Goal: Navigation & Orientation: Find specific page/section

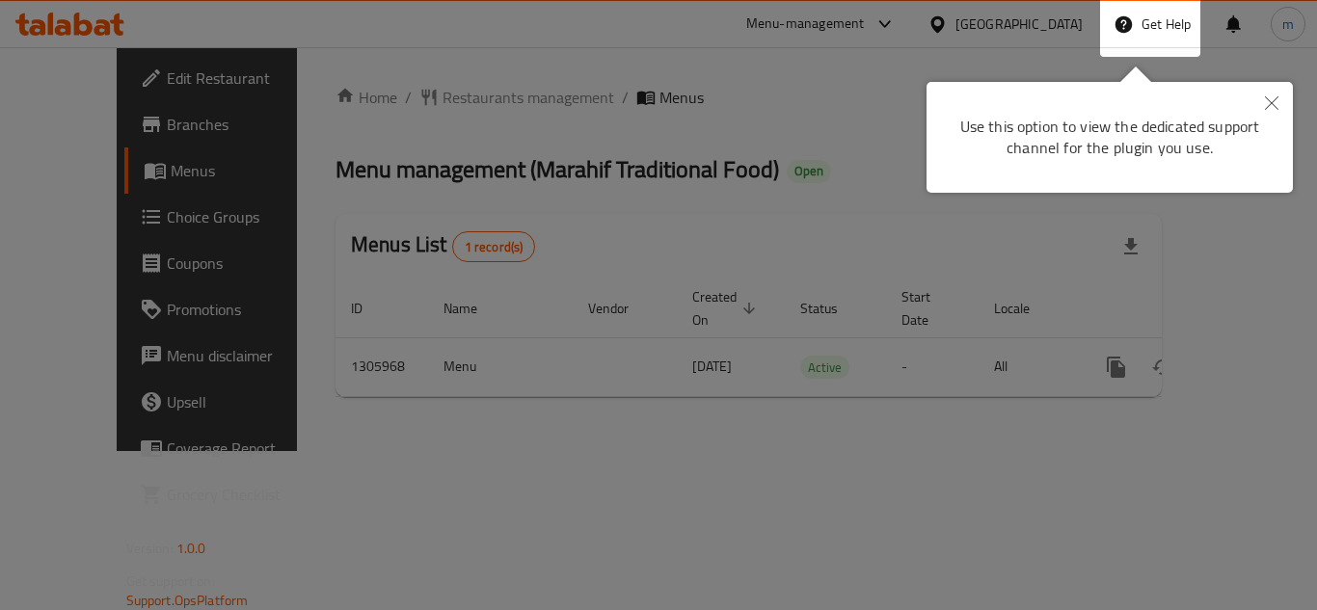
click at [1270, 99] on icon "Close" at bounding box center [1271, 102] width 13 height 13
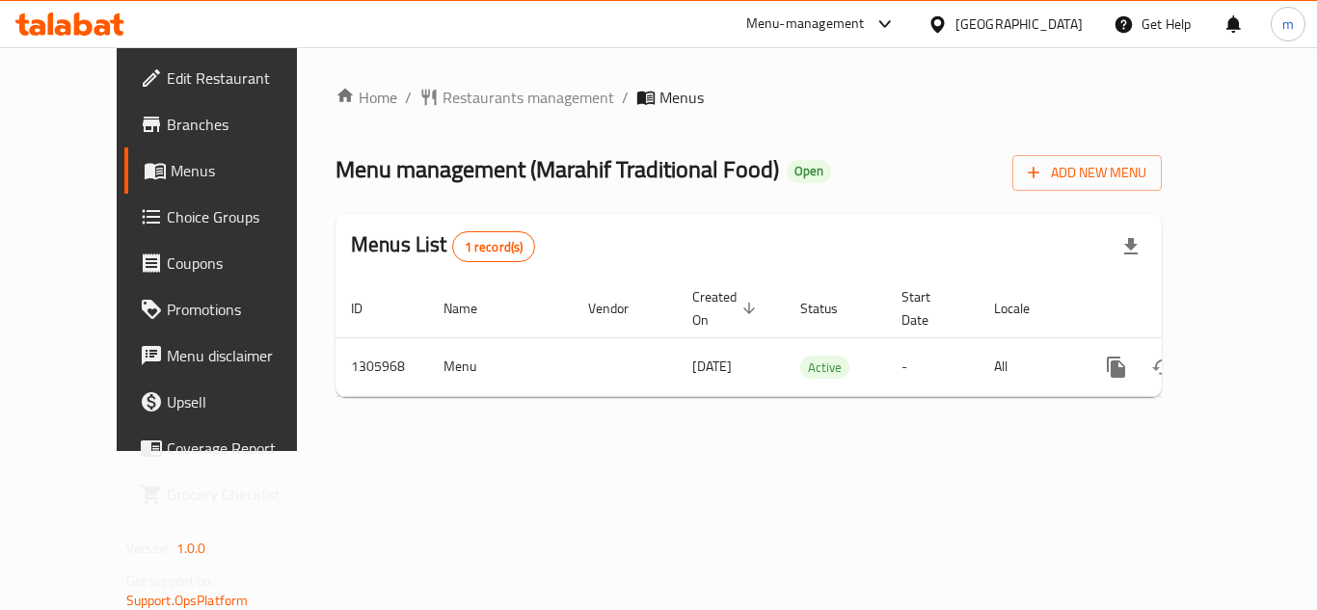
click at [886, 20] on icon at bounding box center [884, 24] width 23 height 23
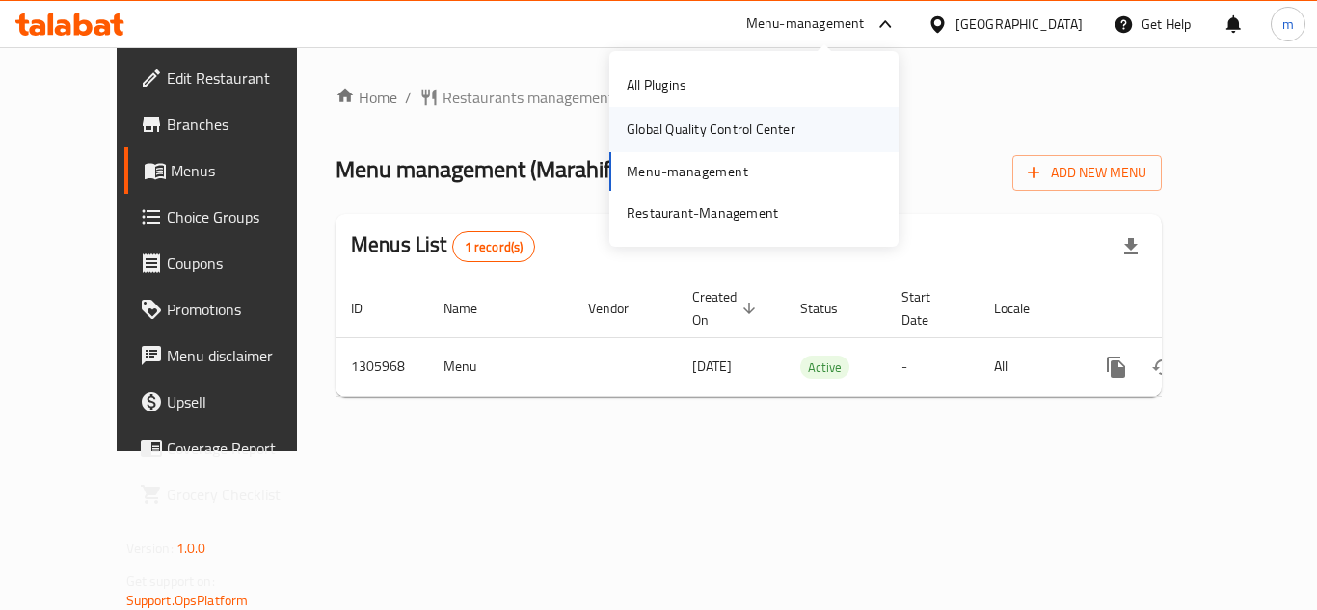
click at [684, 131] on div "Global Quality Control Center" at bounding box center [711, 129] width 169 height 21
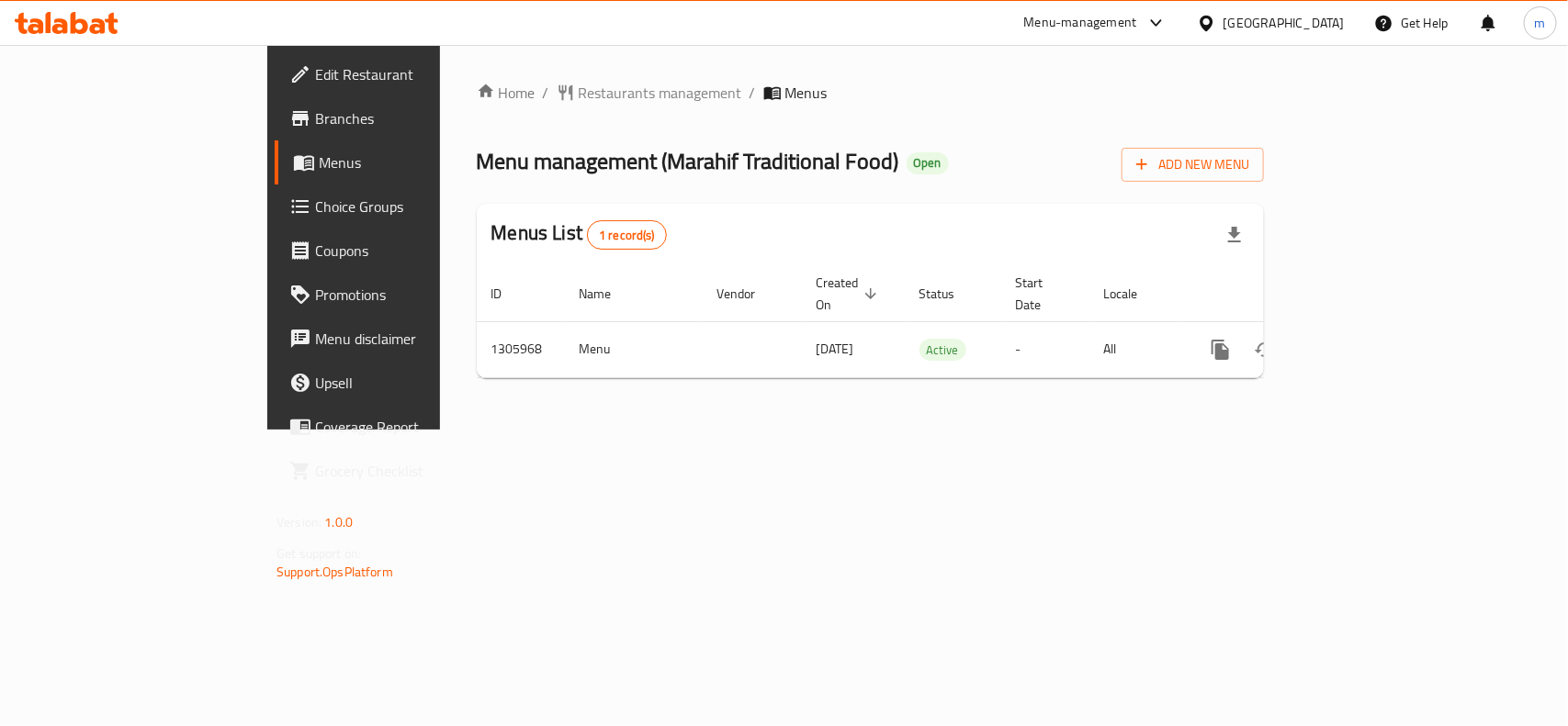
click at [1254, 30] on div "[GEOGRAPHIC_DATA]" at bounding box center [1284, 22] width 121 height 20
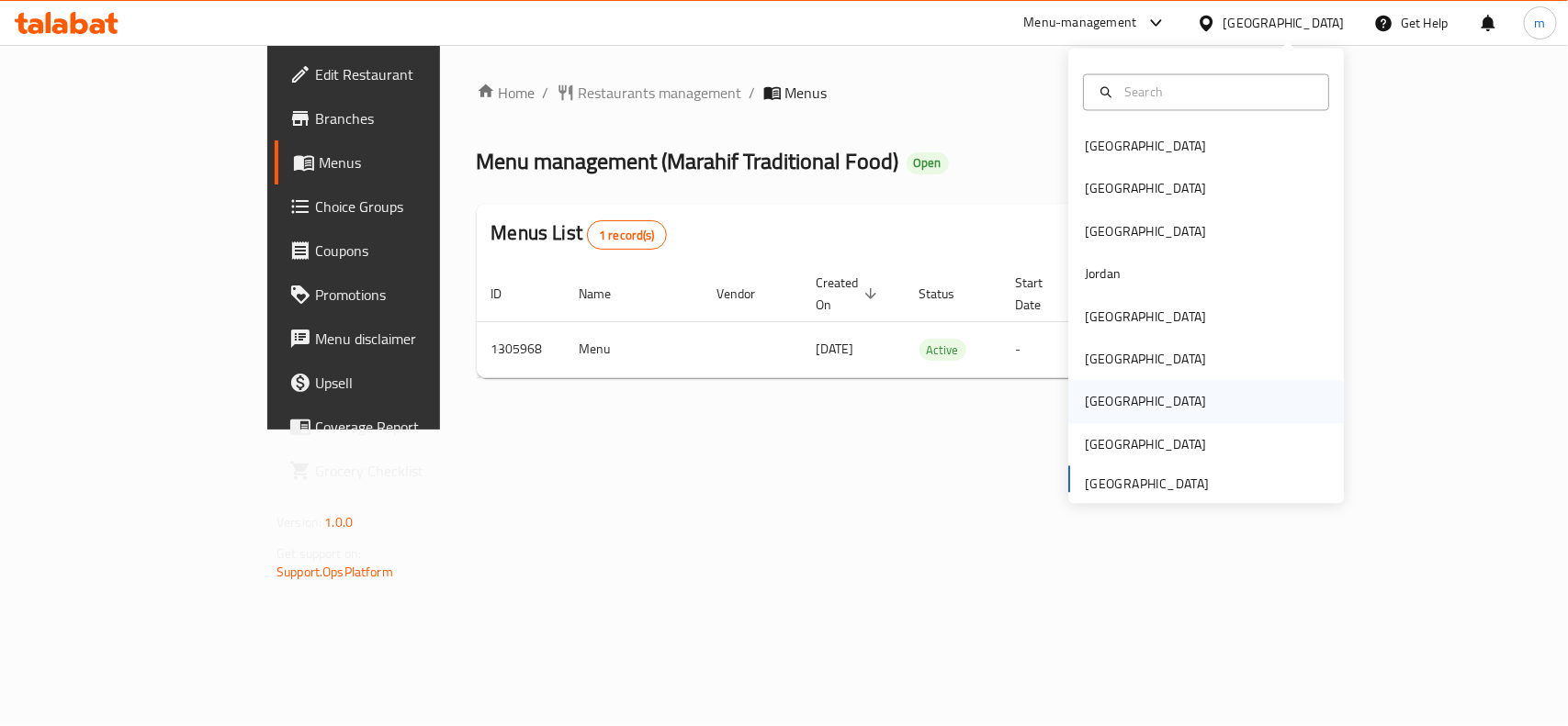
click at [1096, 406] on div "[GEOGRAPHIC_DATA]" at bounding box center [1145, 402] width 121 height 20
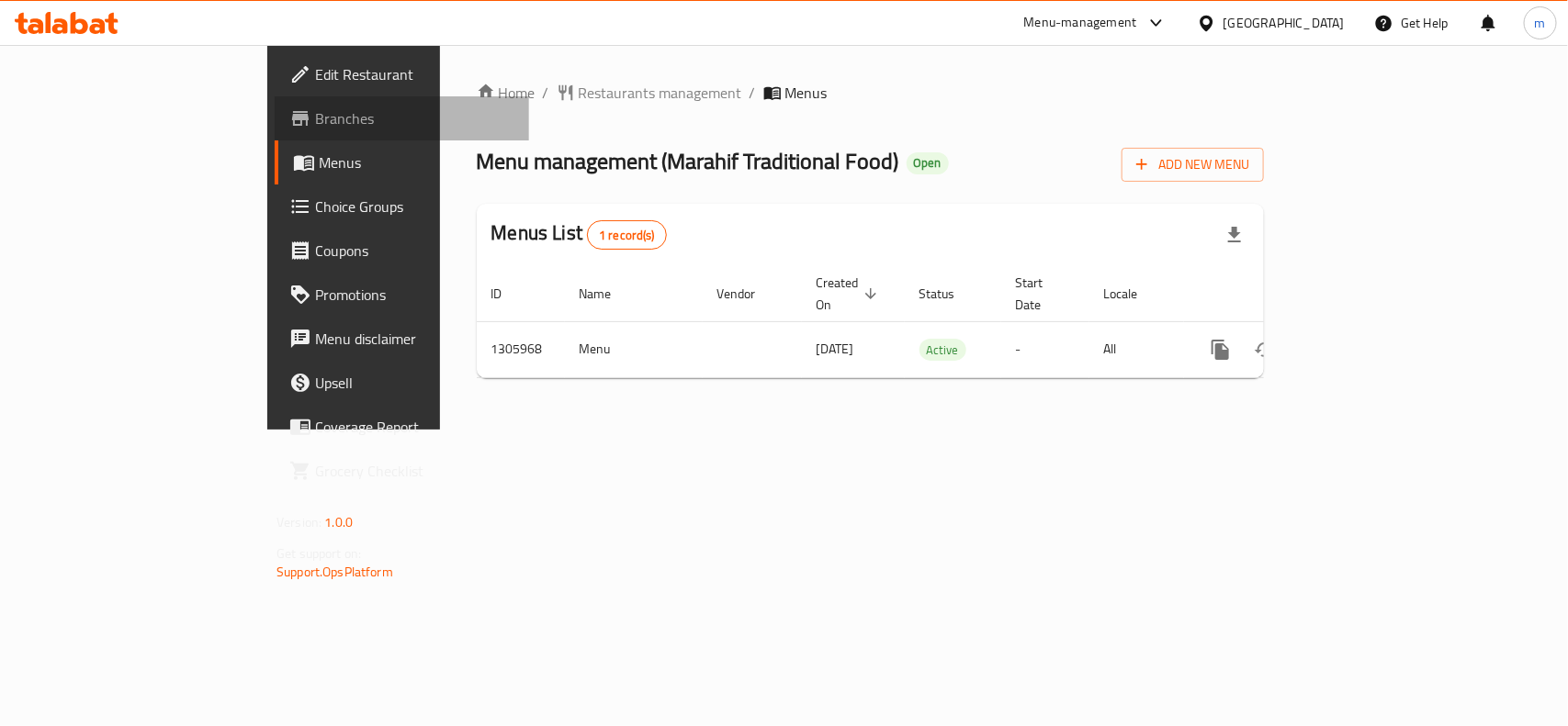
click at [316, 113] on span "Branches" at bounding box center [415, 118] width 199 height 22
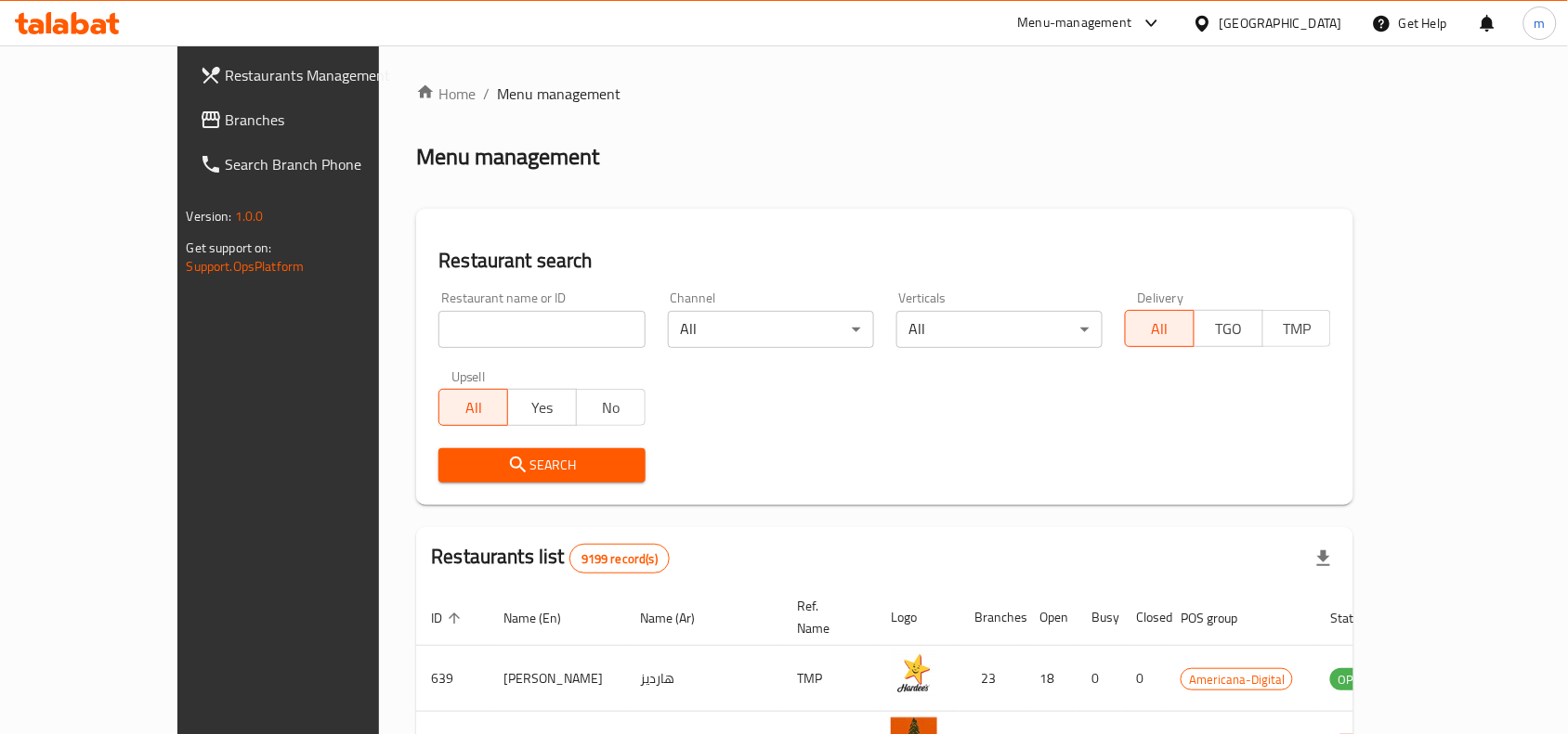
click at [1325, 2] on div "[GEOGRAPHIC_DATA]" at bounding box center [1267, 23] width 179 height 44
click at [1326, 16] on div "[GEOGRAPHIC_DATA]" at bounding box center [1281, 22] width 122 height 20
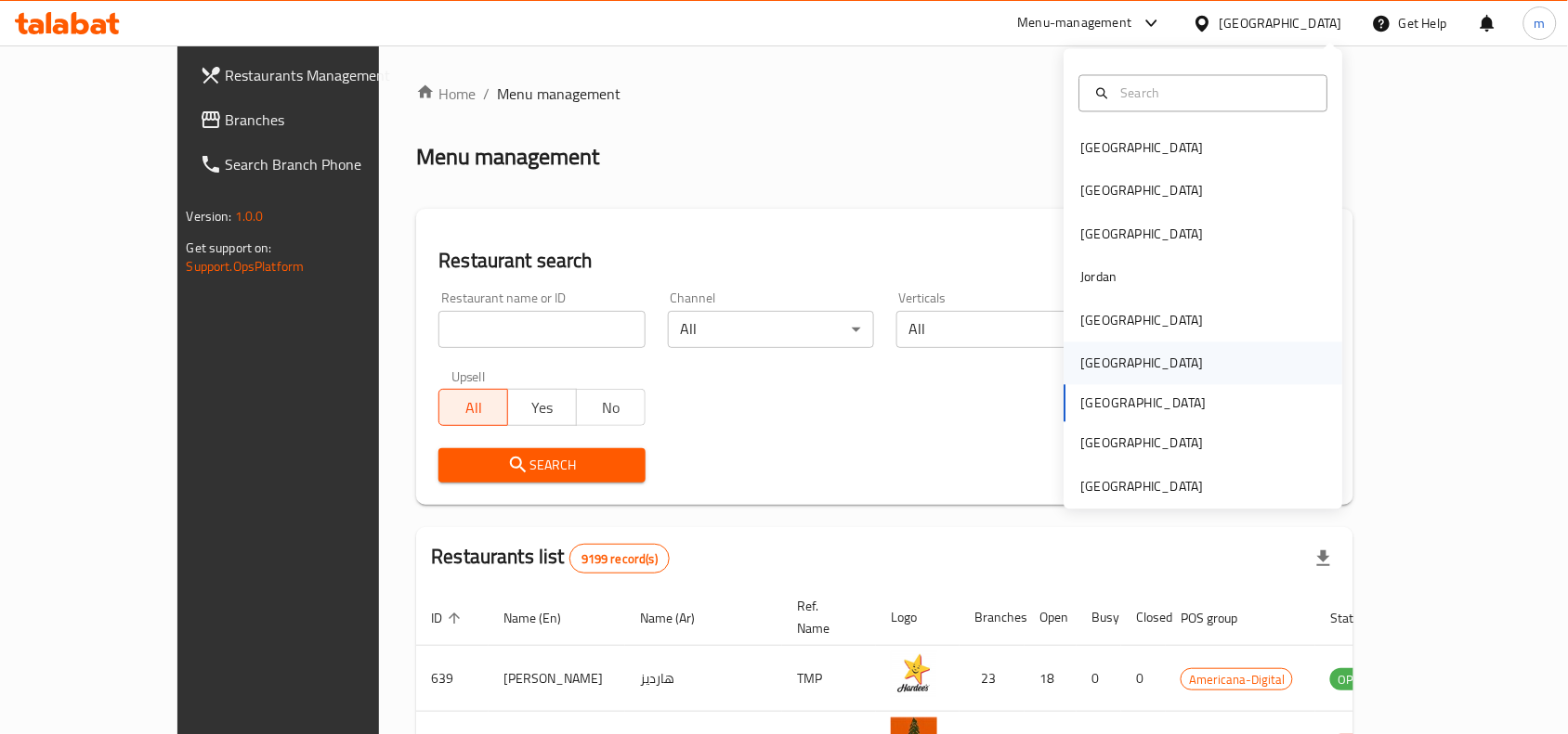
click at [1081, 357] on div "[GEOGRAPHIC_DATA]" at bounding box center [1142, 363] width 122 height 20
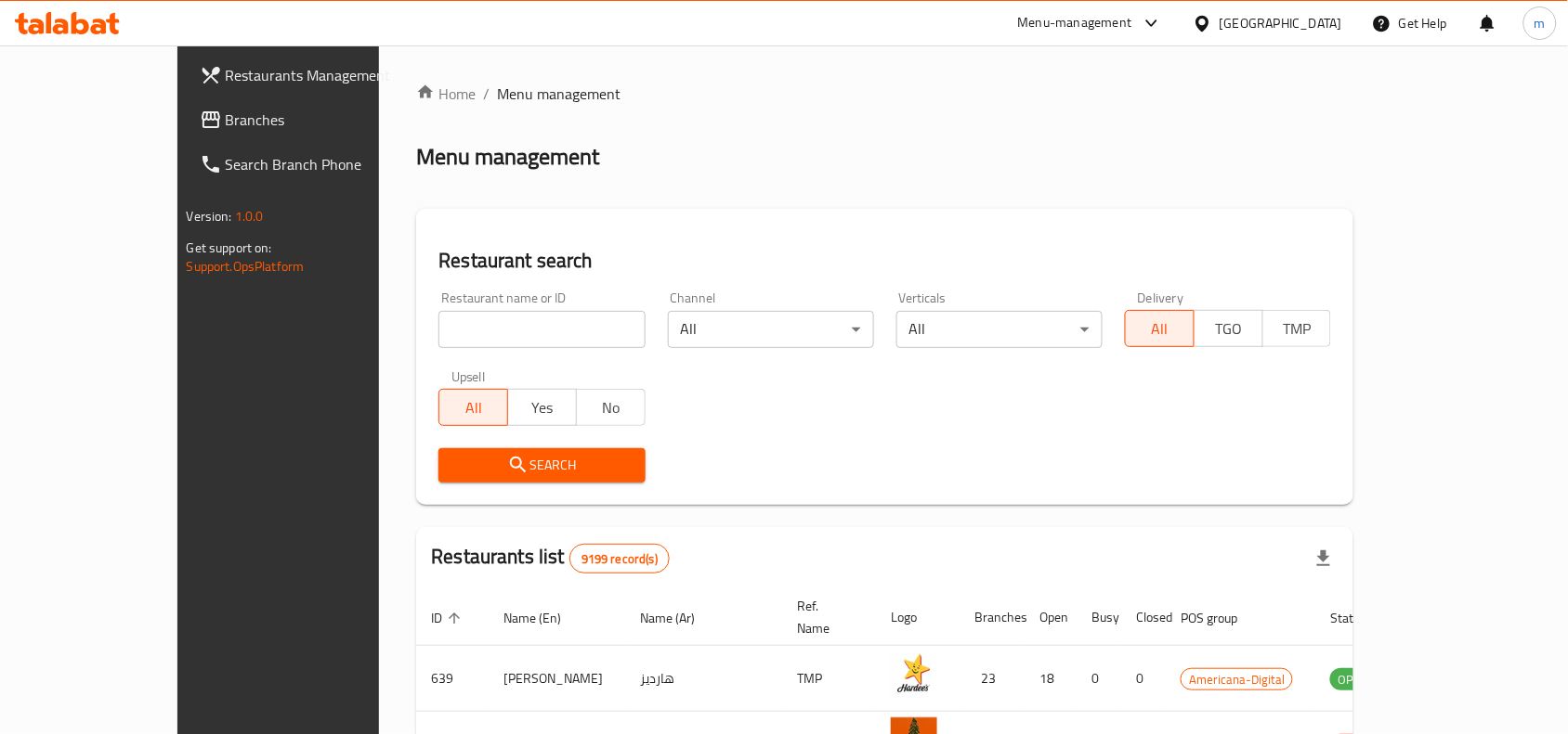
click at [1338, 28] on div "[GEOGRAPHIC_DATA]" at bounding box center [1281, 22] width 122 height 20
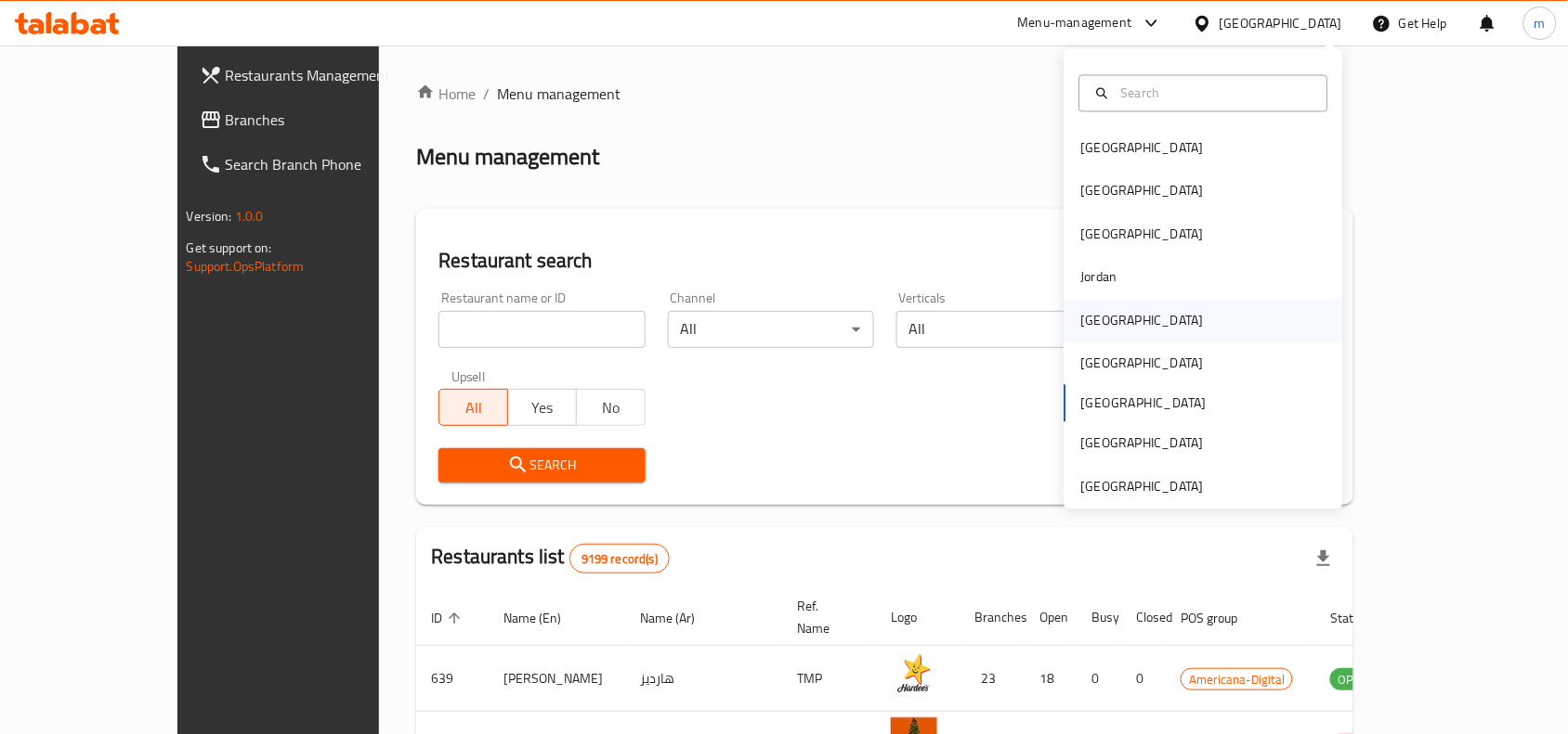
click at [1103, 318] on div "[GEOGRAPHIC_DATA]" at bounding box center [1143, 320] width 152 height 42
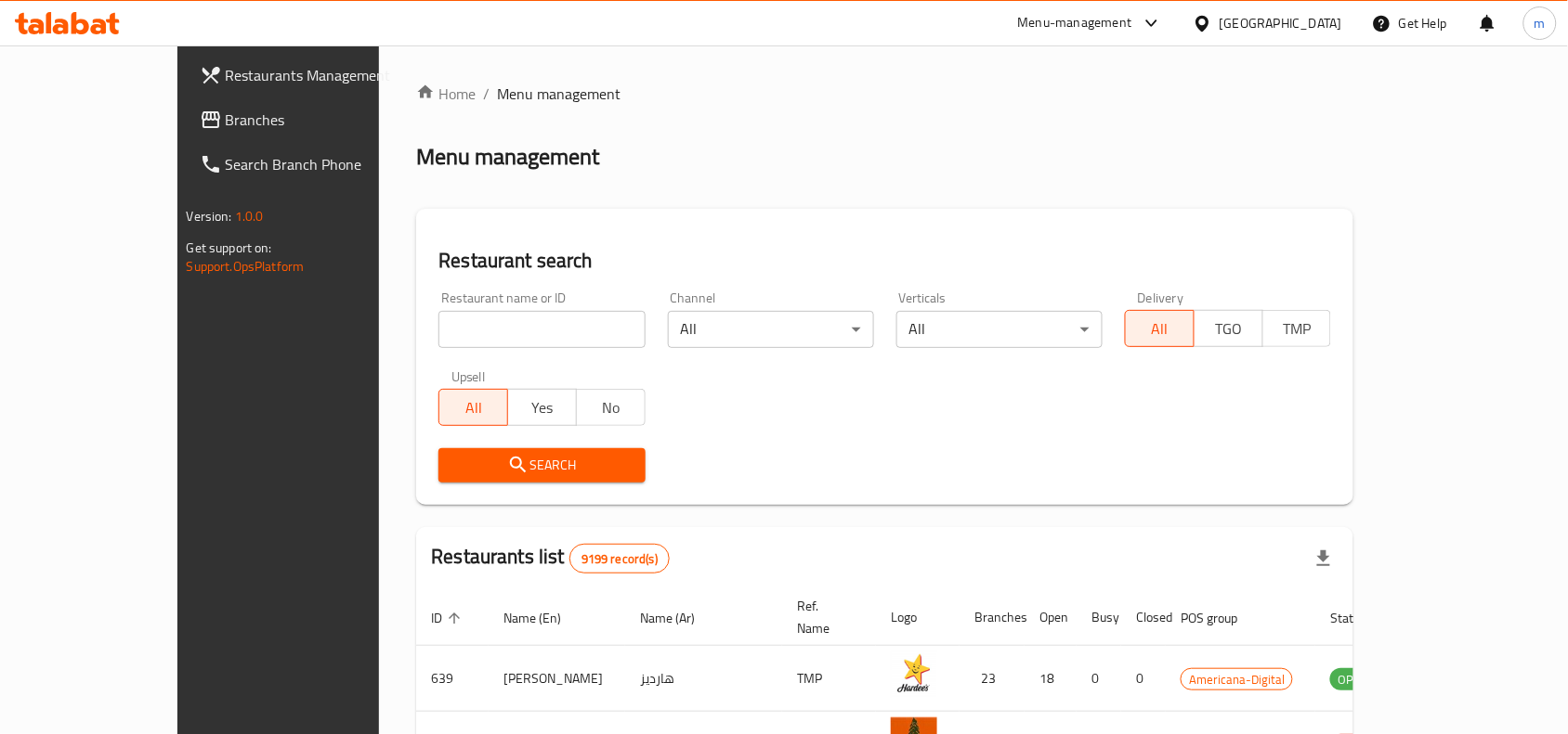
click at [1340, 24] on div "[GEOGRAPHIC_DATA]" at bounding box center [1281, 22] width 122 height 20
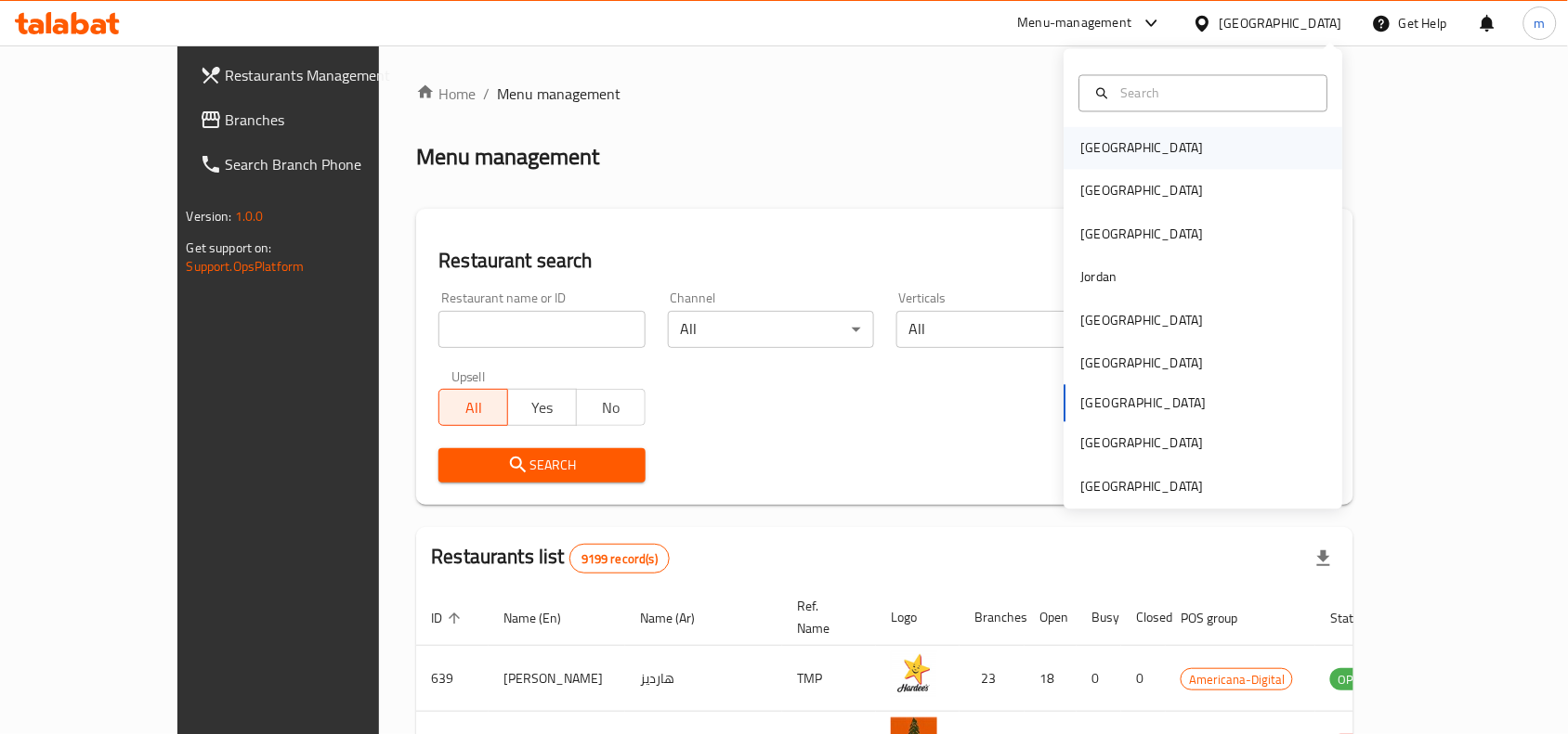
click at [1098, 148] on div "[GEOGRAPHIC_DATA]" at bounding box center [1142, 148] width 122 height 20
